Goal: Information Seeking & Learning: Find specific fact

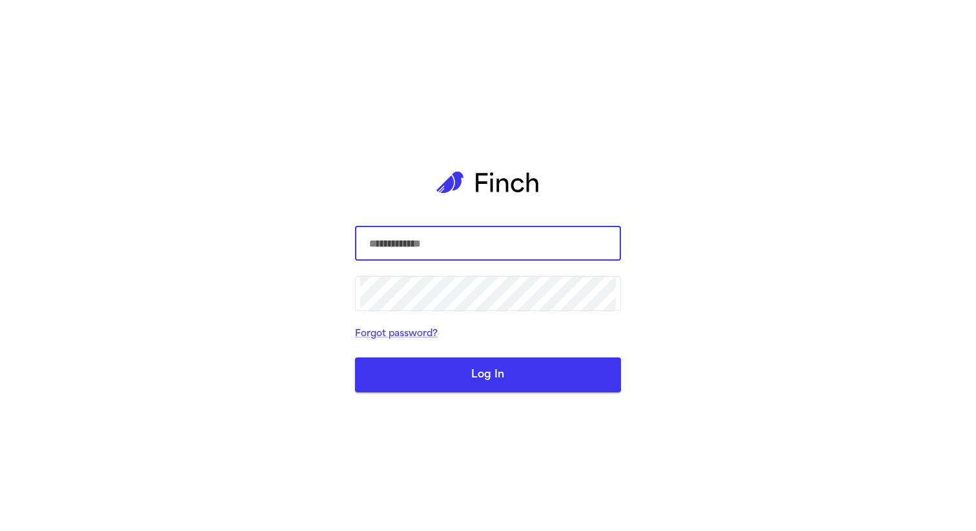
type input "**********"
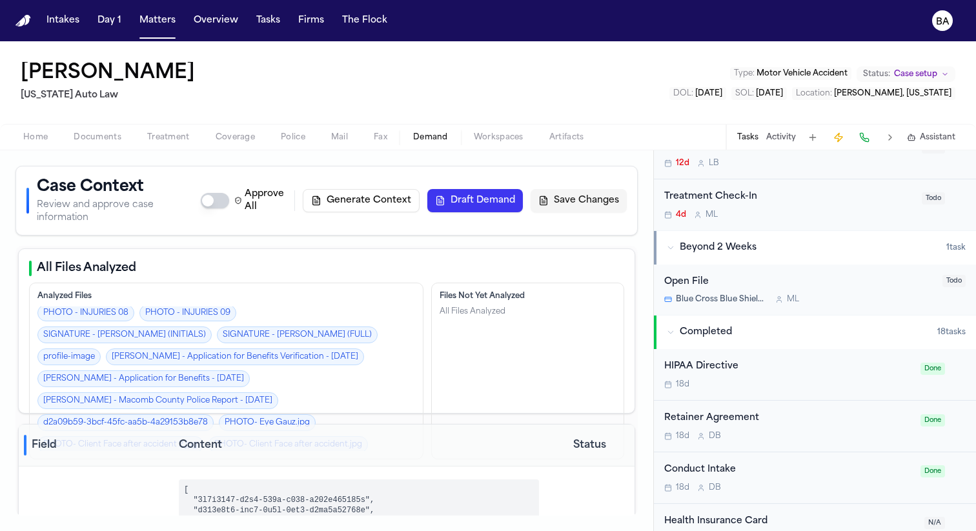
click at [301, 480] on link "MEDICAL - Team Rehabilitation Medical Records for [PERSON_NAME] Received on [DA…" at bounding box center [224, 493] width 375 height 27
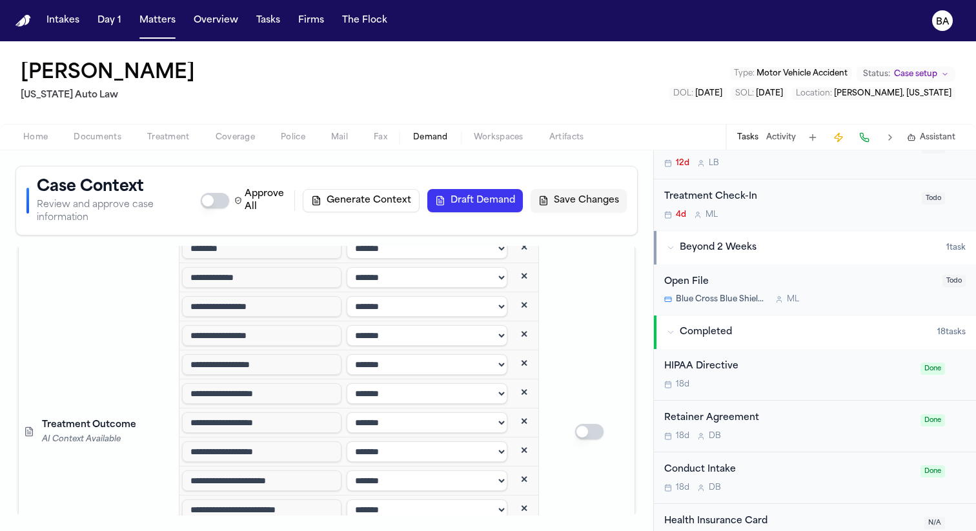
scroll to position [6986, 0]
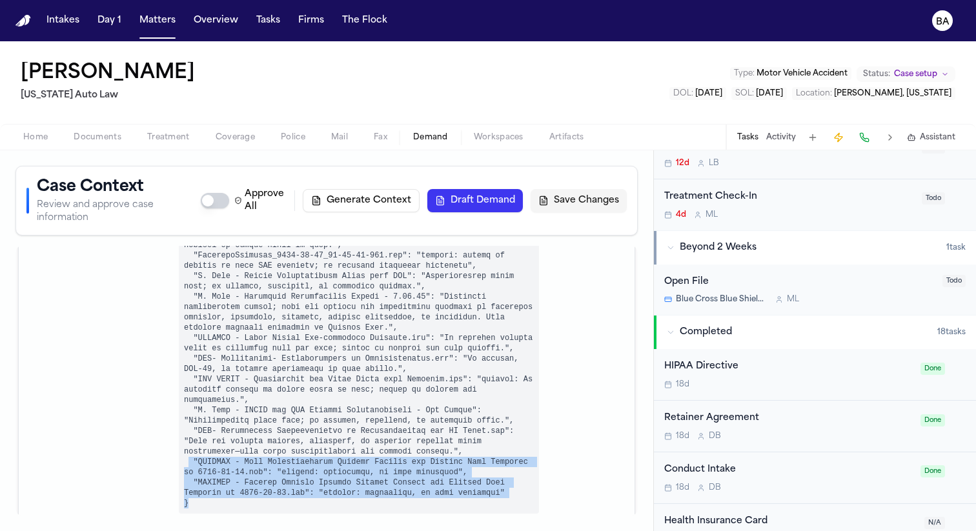
drag, startPoint x: 198, startPoint y: 424, endPoint x: 189, endPoint y: 383, distance: 42.3
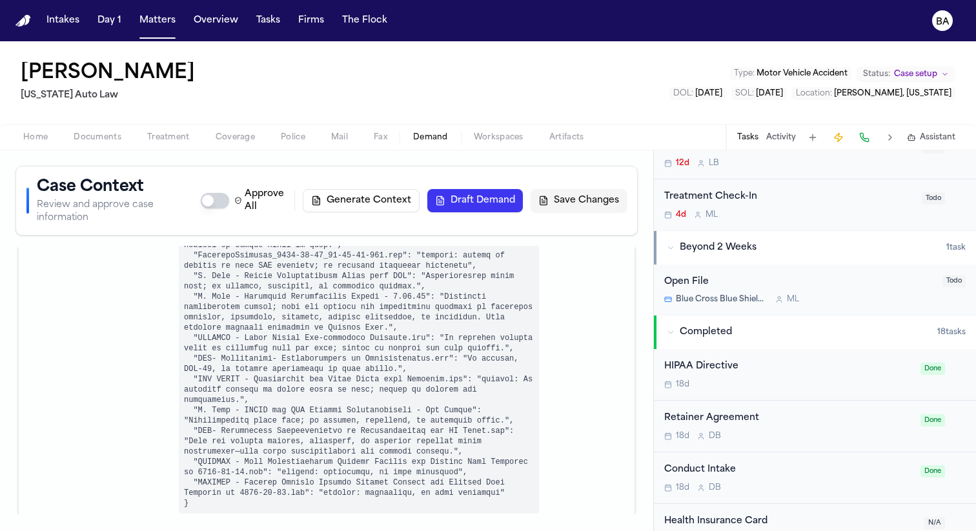
scroll to position [0, 0]
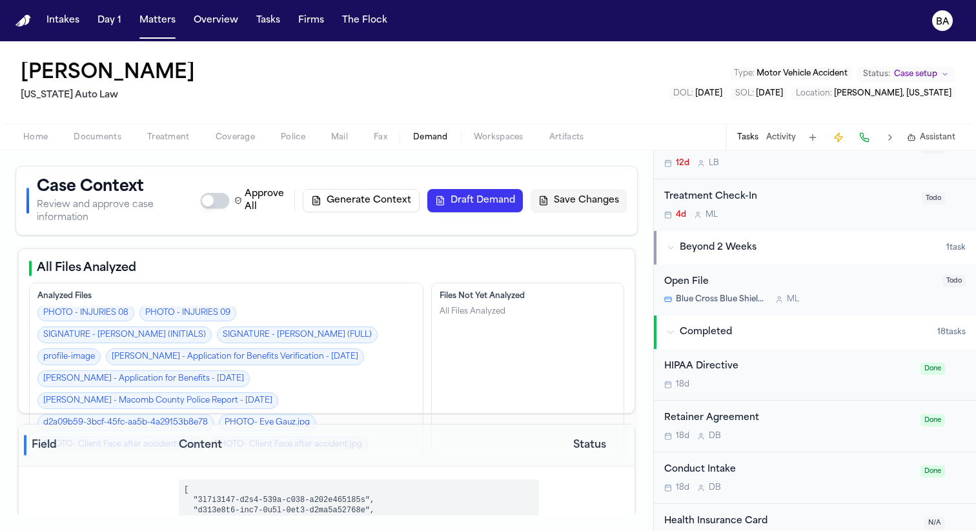
click at [220, 480] on link "MEDICAL - Team Rehabilitation Medical Records for [PERSON_NAME] Received on [DA…" at bounding box center [224, 493] width 375 height 27
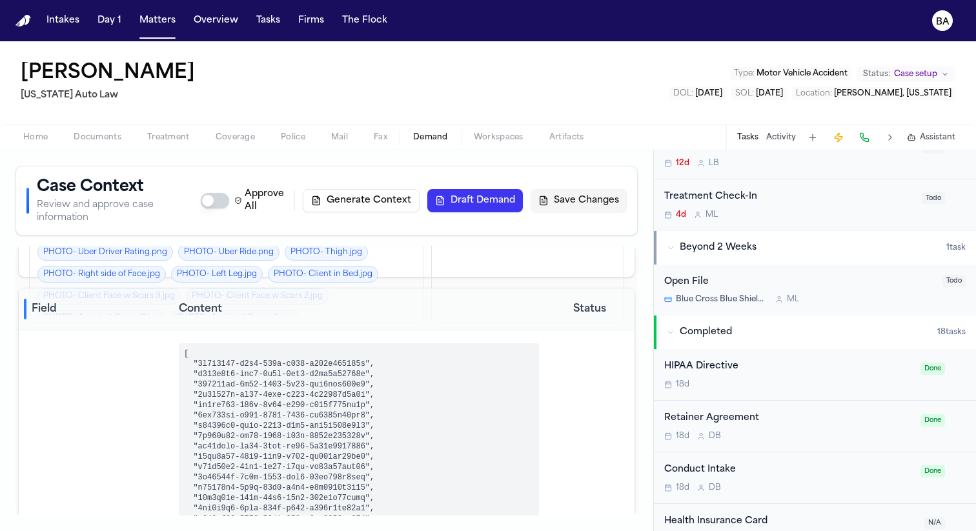
scroll to position [141, 0]
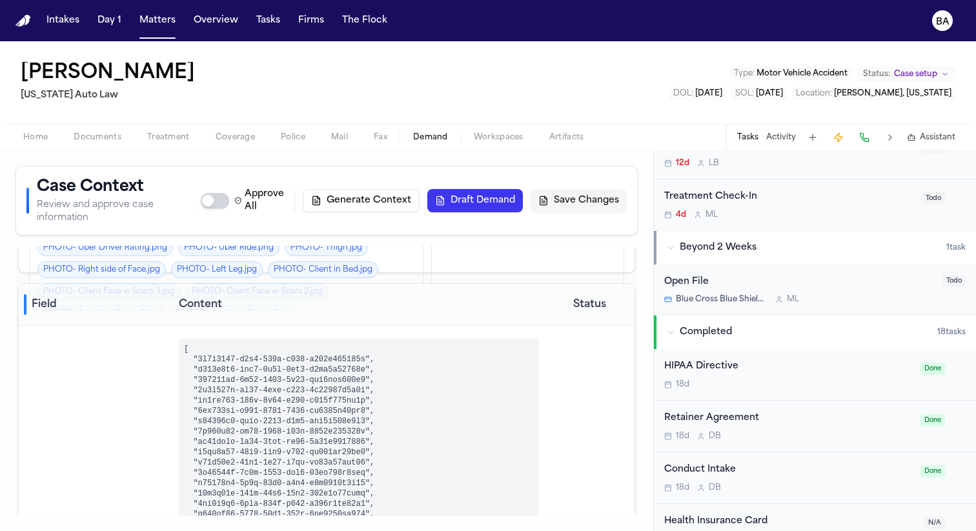
click at [356, 284] on th "Content" at bounding box center [359, 305] width 371 height 42
click at [358, 285] on th "Content" at bounding box center [359, 305] width 371 height 42
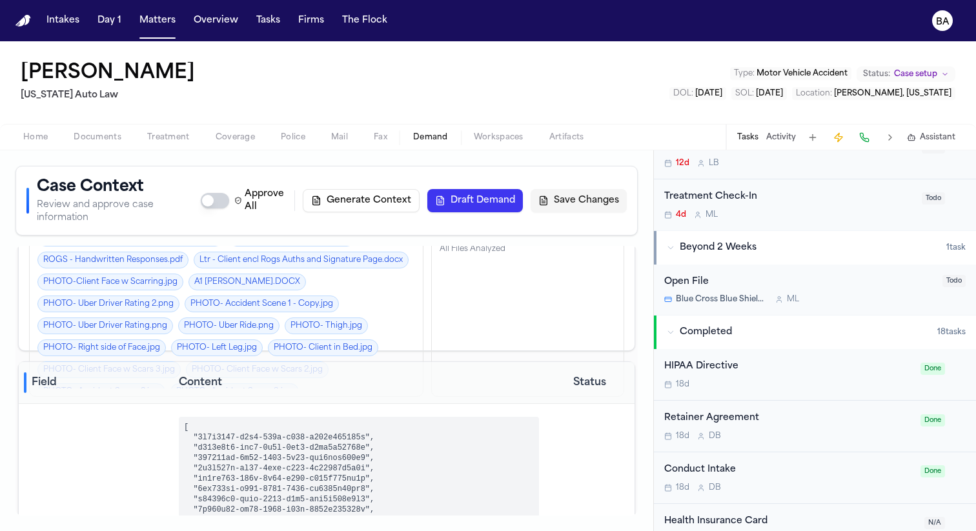
scroll to position [40, 0]
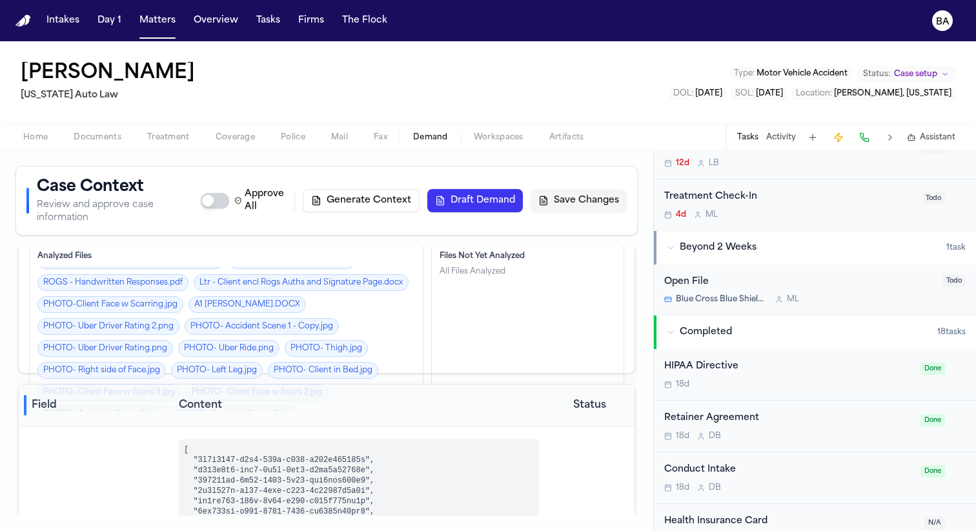
click at [109, 139] on span "Documents" at bounding box center [98, 137] width 48 height 10
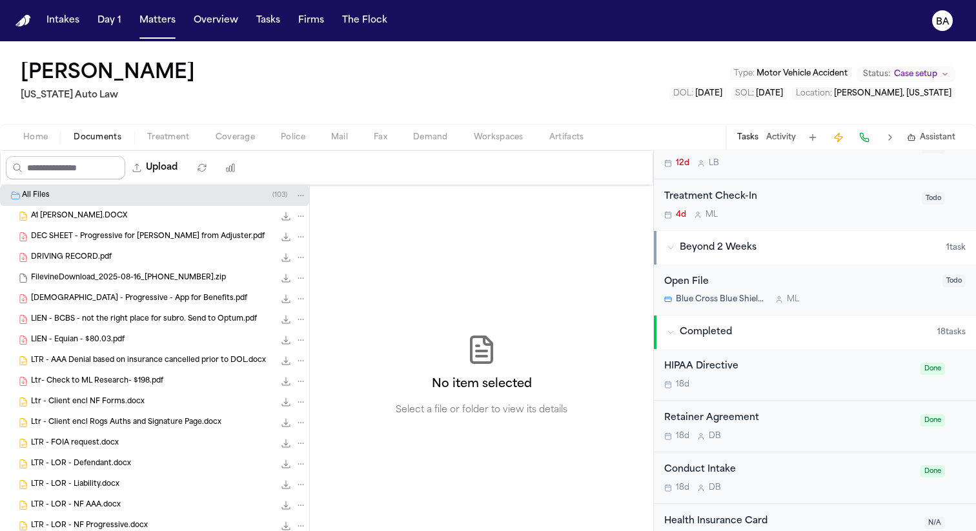
click at [95, 165] on input "Search files" at bounding box center [65, 167] width 119 height 23
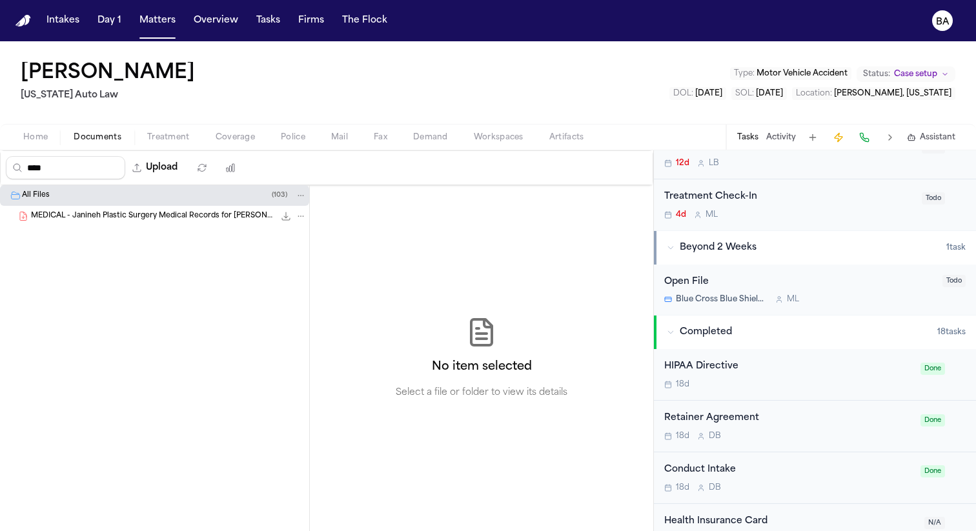
type input "****"
click at [125, 221] on span "MEDICAL - Janineh Plastic Surgery Medical Records for [PERSON_NAME] Received on…" at bounding box center [152, 216] width 243 height 11
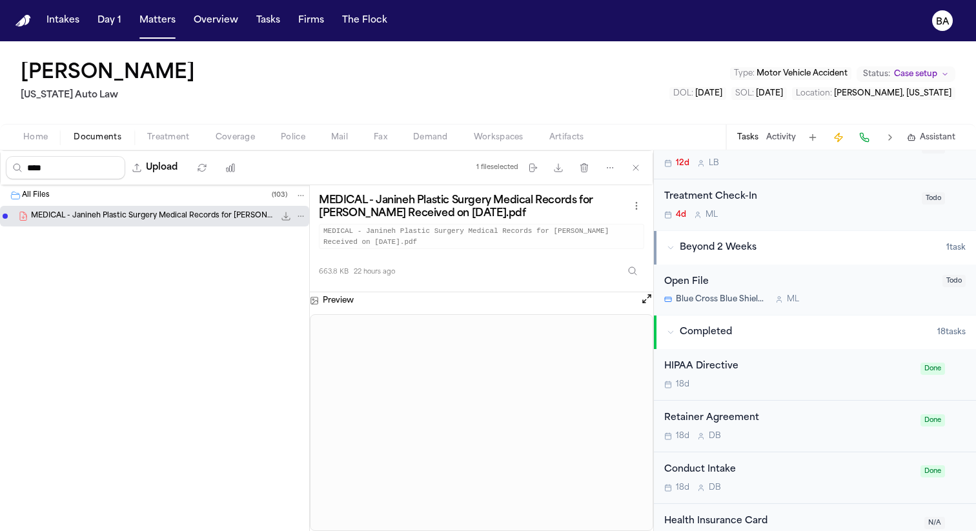
click at [645, 210] on div "MEDICAL - Janineh Plastic Surgery Medical Records for Anthony Irby Received on …" at bounding box center [481, 238] width 343 height 107
click at [637, 210] on html "Intakes Day 1 Matters Overview Tasks Firms The Flock BA Anthony Irby Michigan A…" at bounding box center [488, 265] width 976 height 531
click at [181, 216] on html "Intakes Day 1 Matters Overview Tasks Firms The Flock BA Anthony Irby Michigan A…" at bounding box center [488, 265] width 976 height 531
click at [170, 216] on span "MEDICAL - Janineh Plastic Surgery Medical Records for [PERSON_NAME] Received on…" at bounding box center [152, 216] width 243 height 11
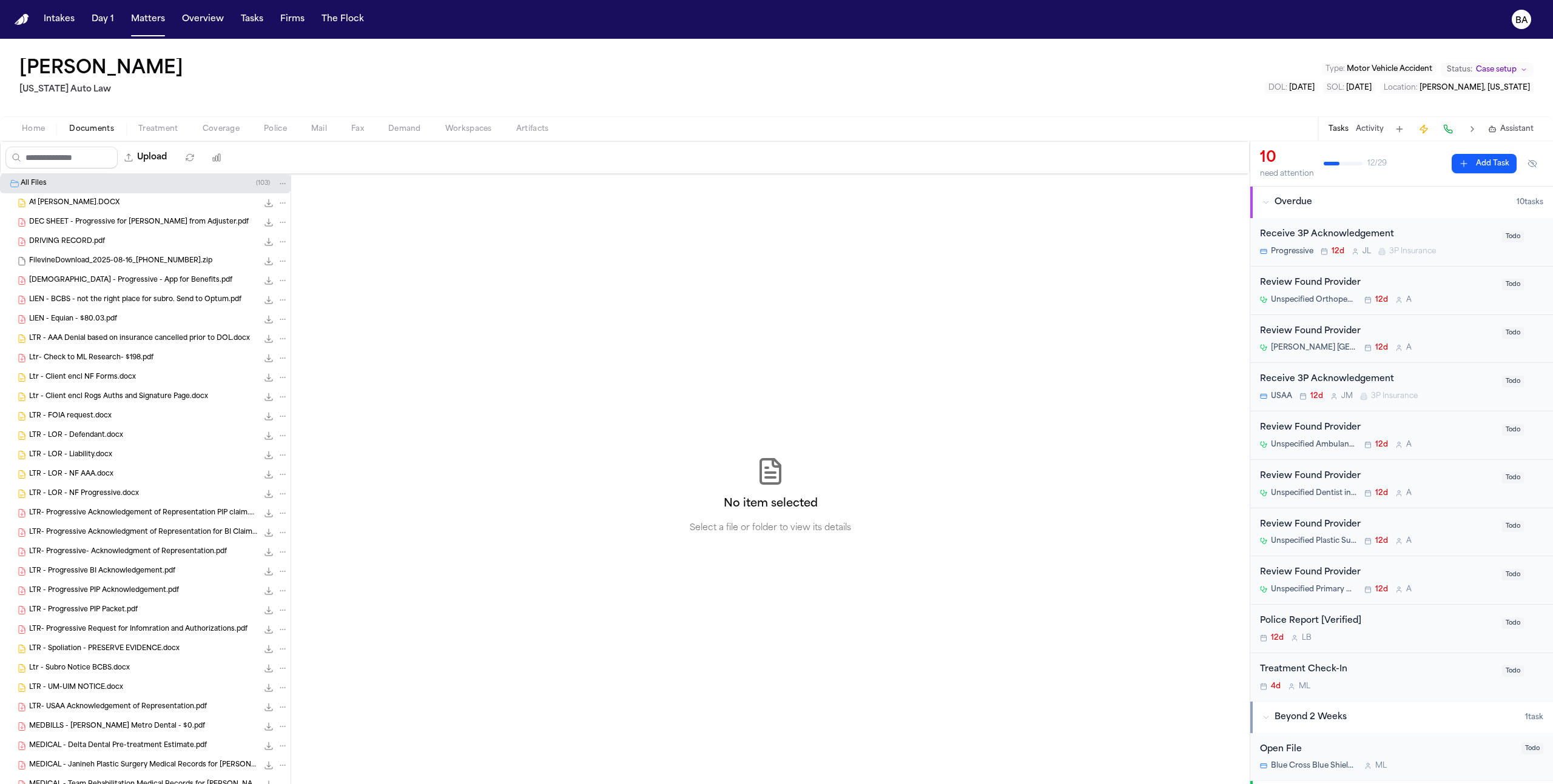
click at [391, 129] on span "Demand" at bounding box center [404, 129] width 33 height 9
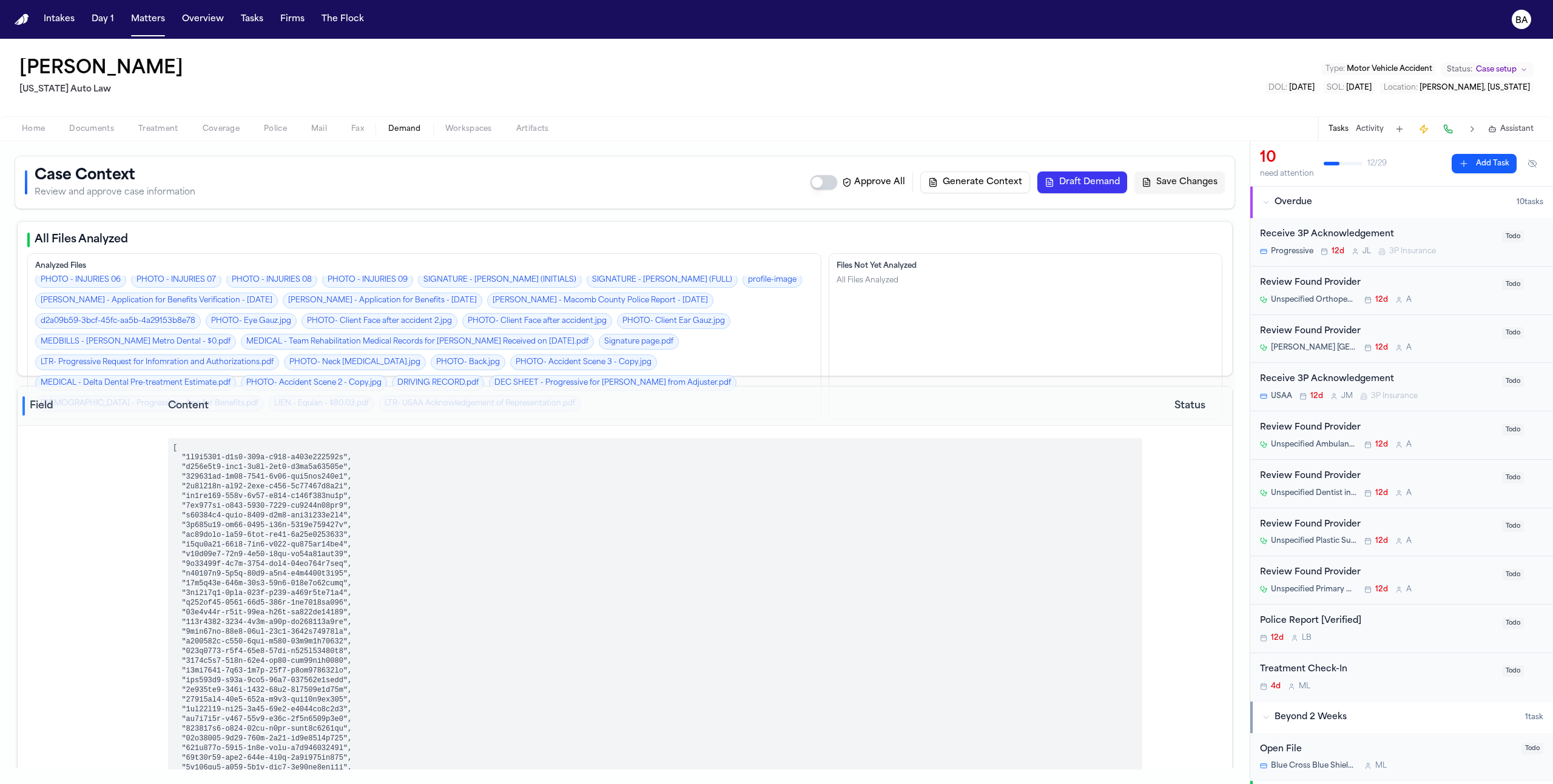
scroll to position [313, 0]
click at [522, 405] on th "Content" at bounding box center [655, 407] width 984 height 39
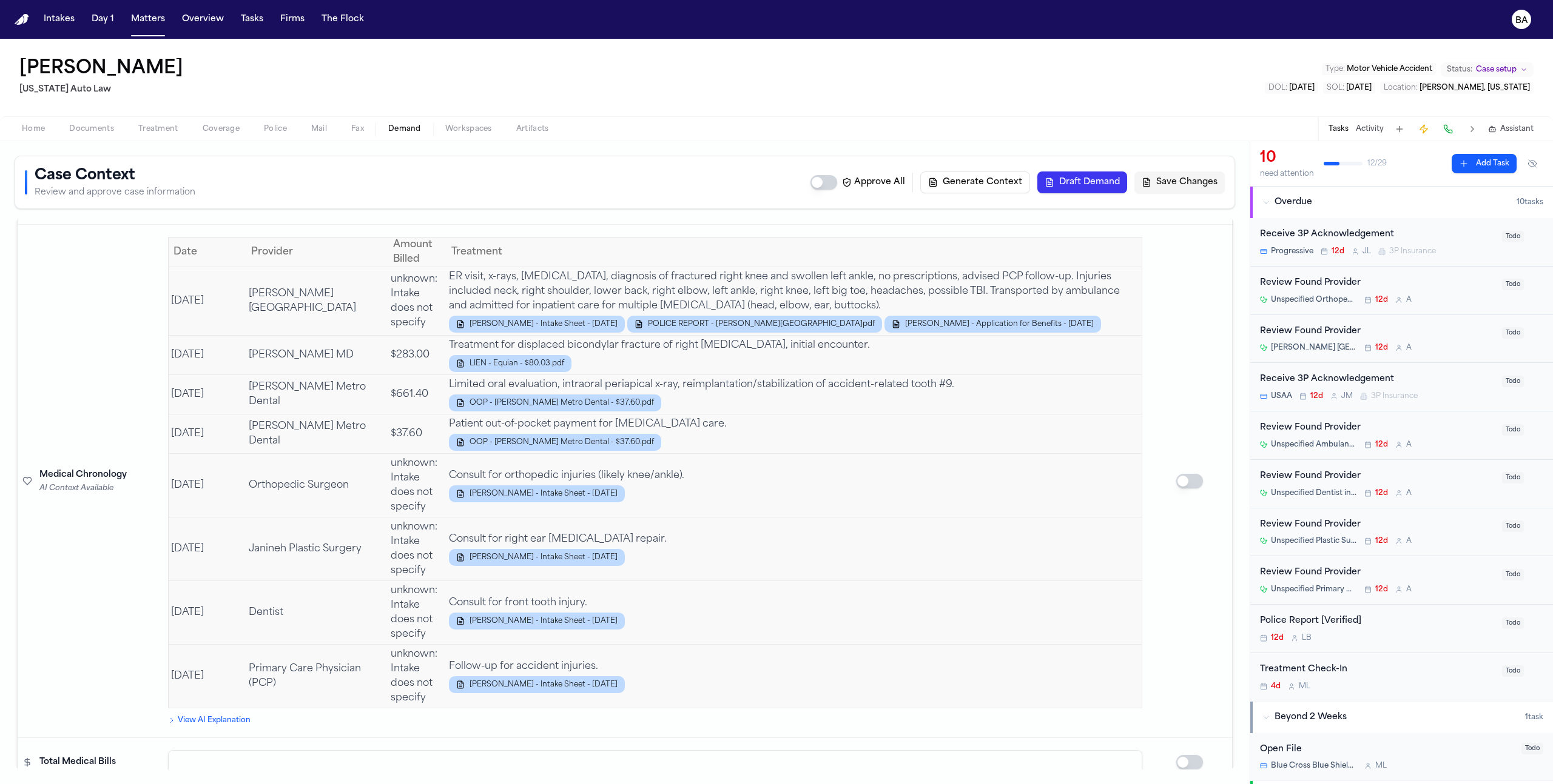
scroll to position [4729, 0]
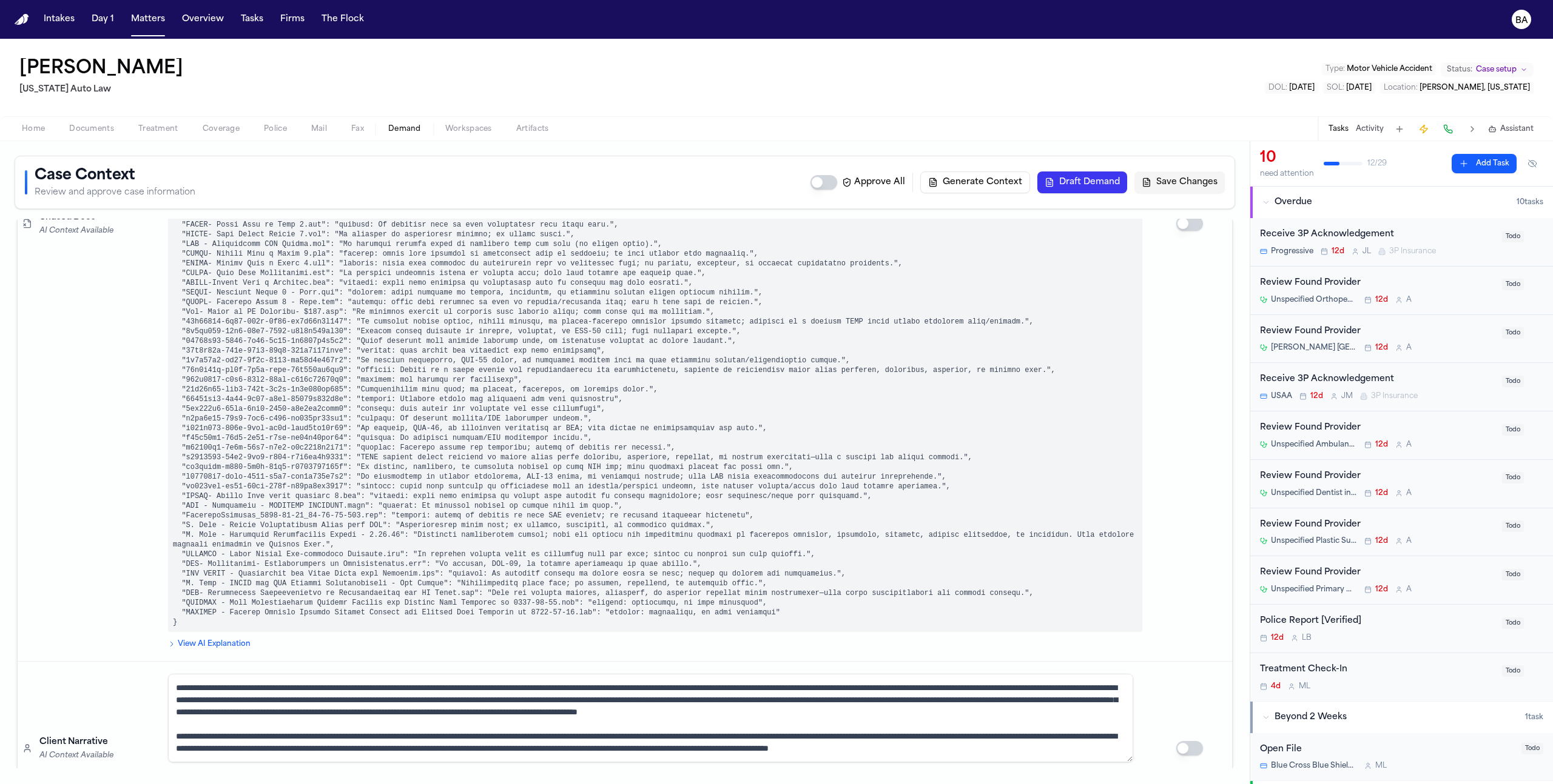
click at [199, 604] on td "**********" at bounding box center [655, 223] width 984 height 876
click at [197, 639] on summary "View AI Explanation" at bounding box center [655, 644] width 974 height 9
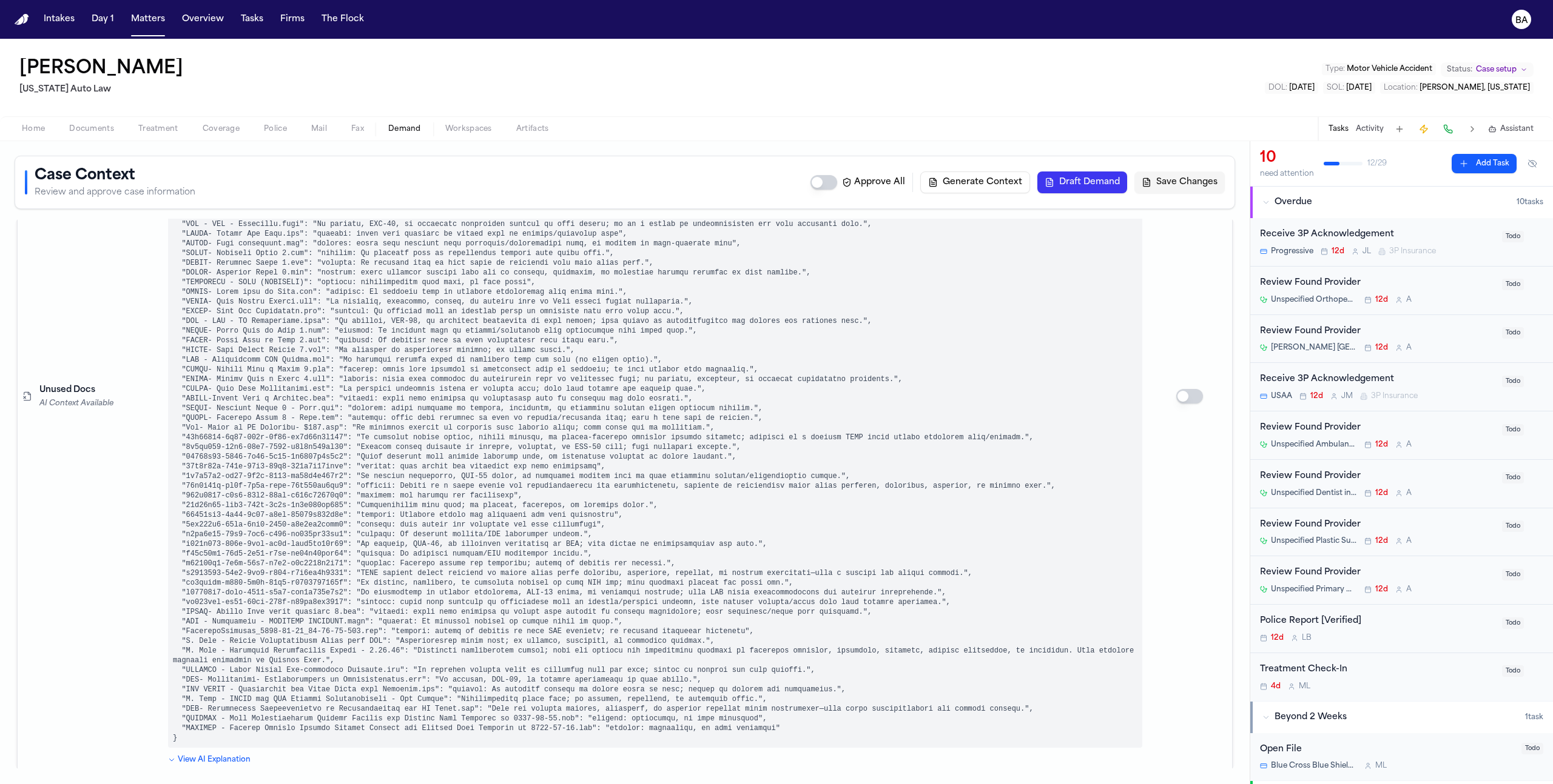
scroll to position [4619, 0]
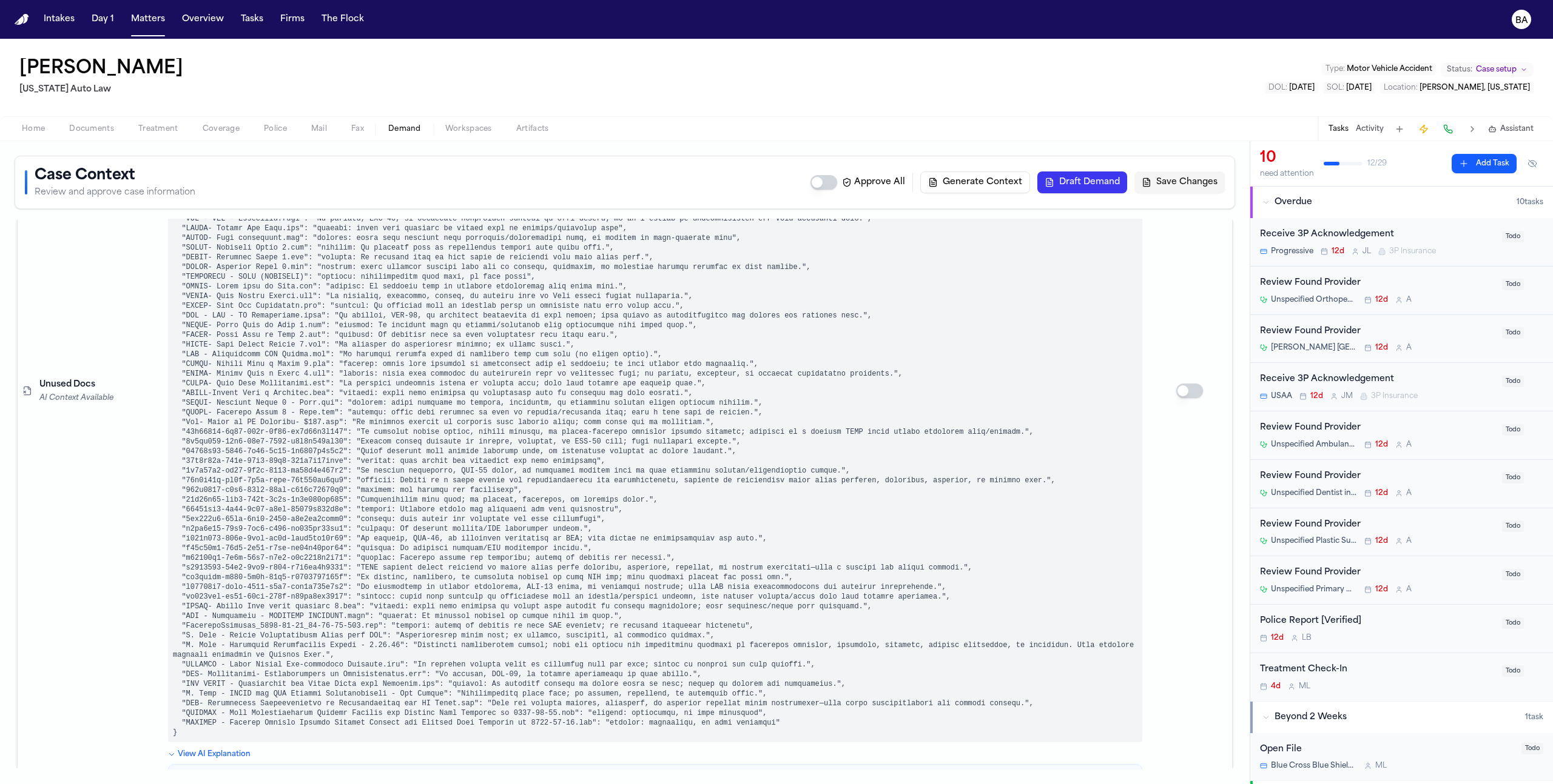
click at [299, 662] on pre at bounding box center [655, 326] width 974 height 834
click at [318, 666] on pre at bounding box center [655, 326] width 974 height 834
drag, startPoint x: 312, startPoint y: 665, endPoint x: 230, endPoint y: 665, distance: 82.0
click at [230, 665] on pre at bounding box center [655, 326] width 974 height 834
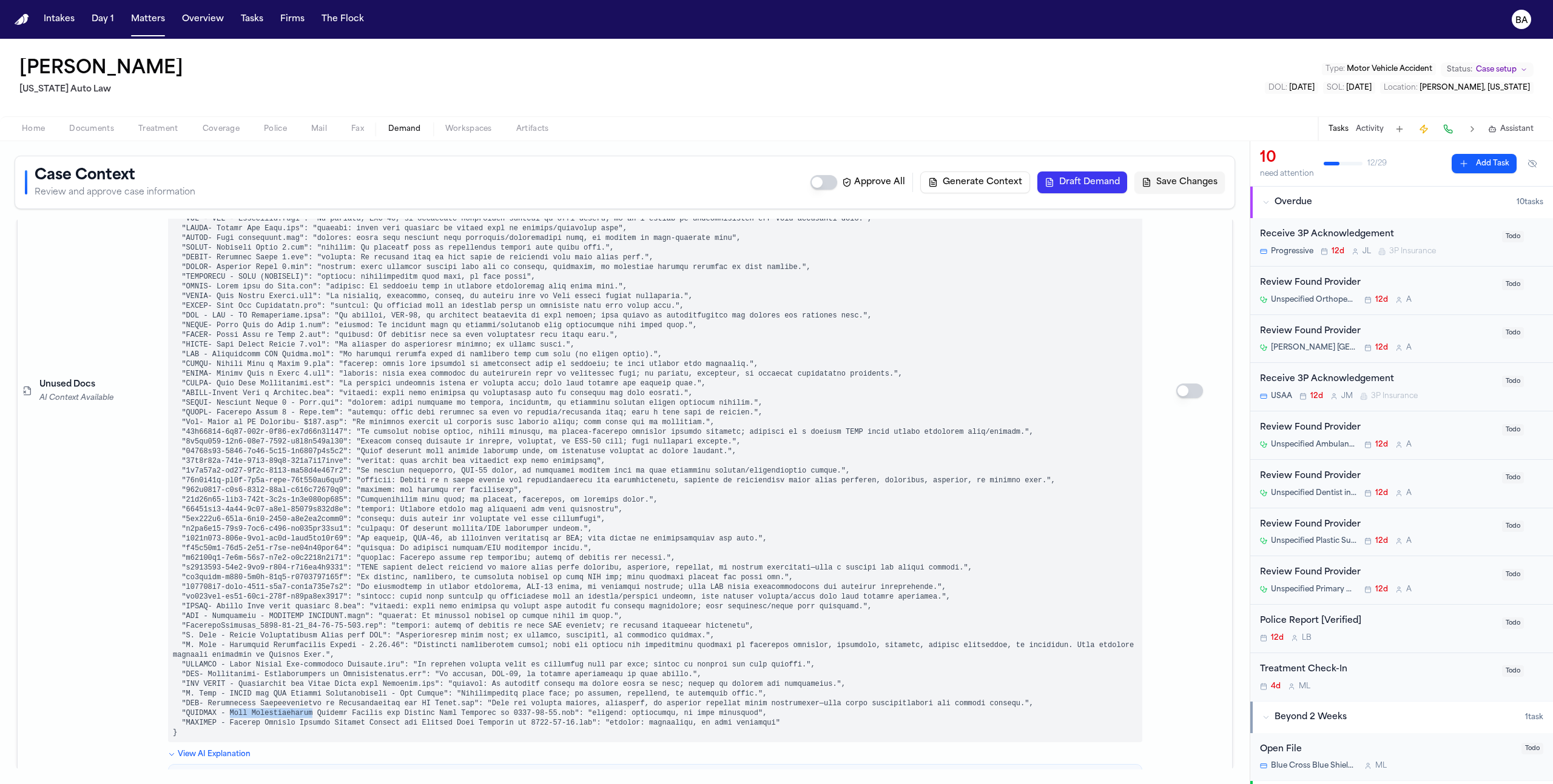
copy pre "Team Rehabilitation"
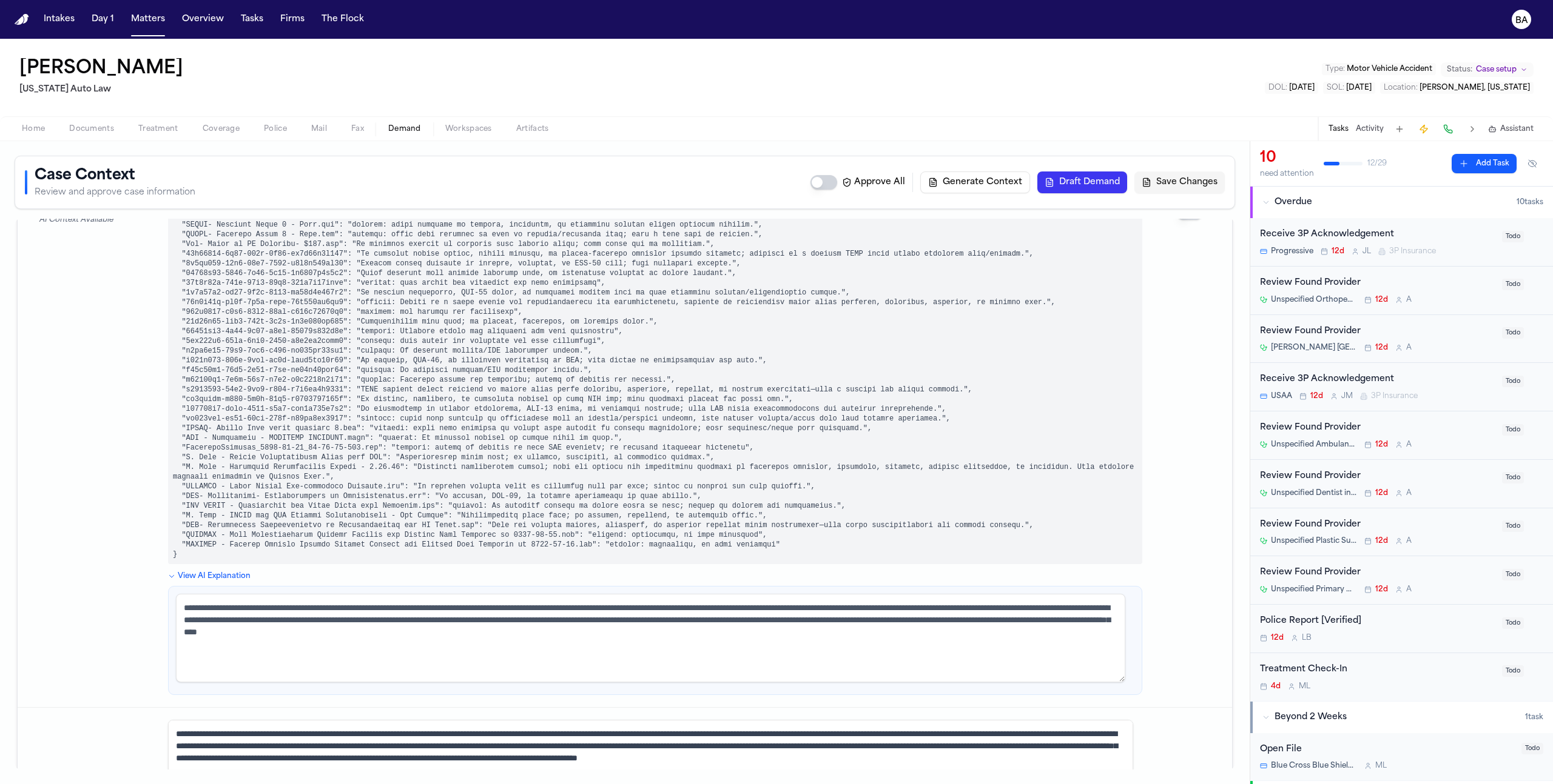
scroll to position [4841, 0]
